Goal: Task Accomplishment & Management: Complete application form

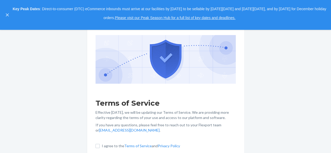
scroll to position [37, 0]
click at [99, 146] on input "I agree to the Terms of Service and Privacy Policy" at bounding box center [97, 146] width 4 height 4
checkbox input "true"
click at [7, 15] on icon "close," at bounding box center [7, 15] width 3 height 3
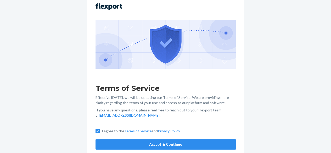
scroll to position [49, 0]
click at [112, 142] on button "Accept & Continue" at bounding box center [165, 144] width 140 height 10
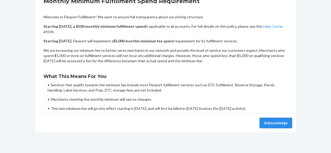
drag, startPoint x: 266, startPoint y: 125, endPoint x: 282, endPoint y: 119, distance: 16.8
click at [282, 119] on button "Acknowledge" at bounding box center [275, 123] width 32 height 10
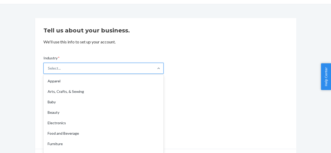
click at [140, 74] on div "option Apparel focused, 1 of 19. 19 results available. Use Up and Down to choos…" at bounding box center [103, 68] width 120 height 11
click at [48, 71] on input "Industry * option Apparel focused, 1 of 19. 19 results available. Use Up and Do…" at bounding box center [48, 68] width 1 height 5
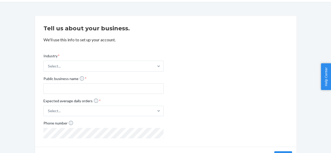
click at [178, 51] on div "Industry * Select... Public business name * Expected average daily orders * Sel…" at bounding box center [165, 91] width 244 height 93
